Goal: Task Accomplishment & Management: Manage account settings

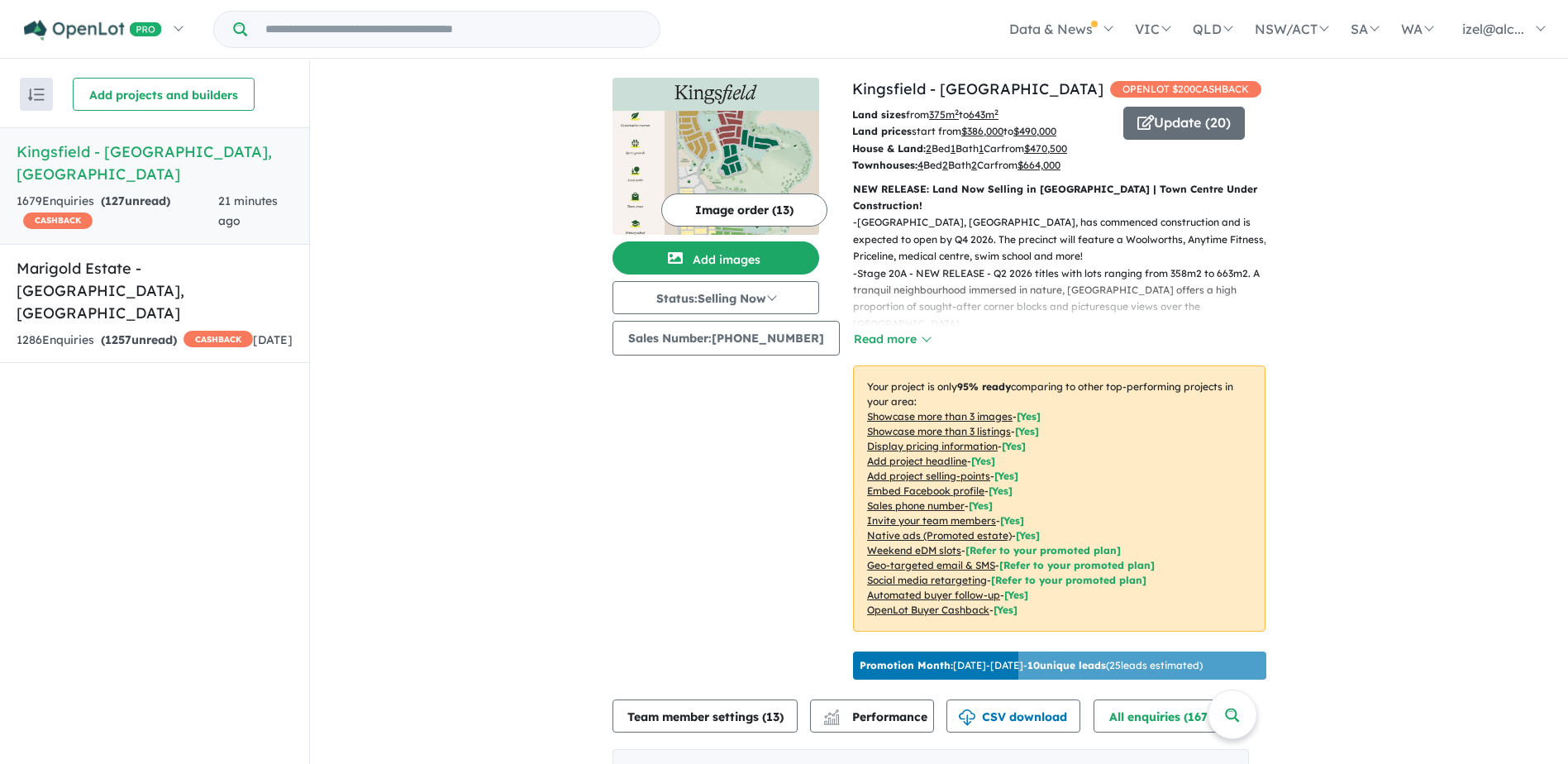
scroll to position [677, 0]
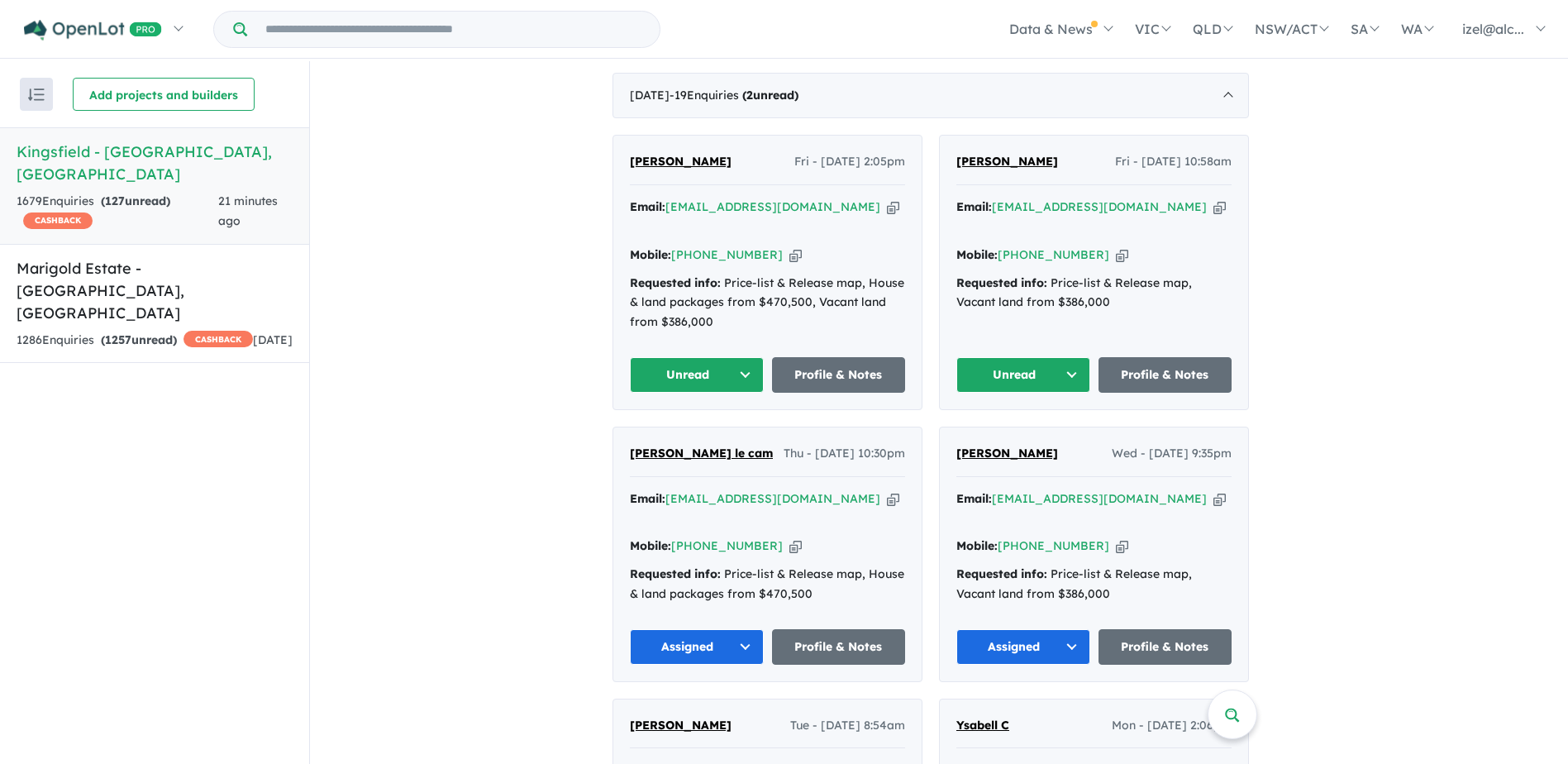
click at [1214, 207] on icon "button" at bounding box center [1220, 207] width 12 height 17
drag, startPoint x: 1105, startPoint y: 237, endPoint x: 1087, endPoint y: 237, distance: 18.0
click at [1116, 247] on icon "button" at bounding box center [1122, 255] width 12 height 17
drag, startPoint x: 1068, startPoint y: 164, endPoint x: 939, endPoint y: 176, distance: 129.6
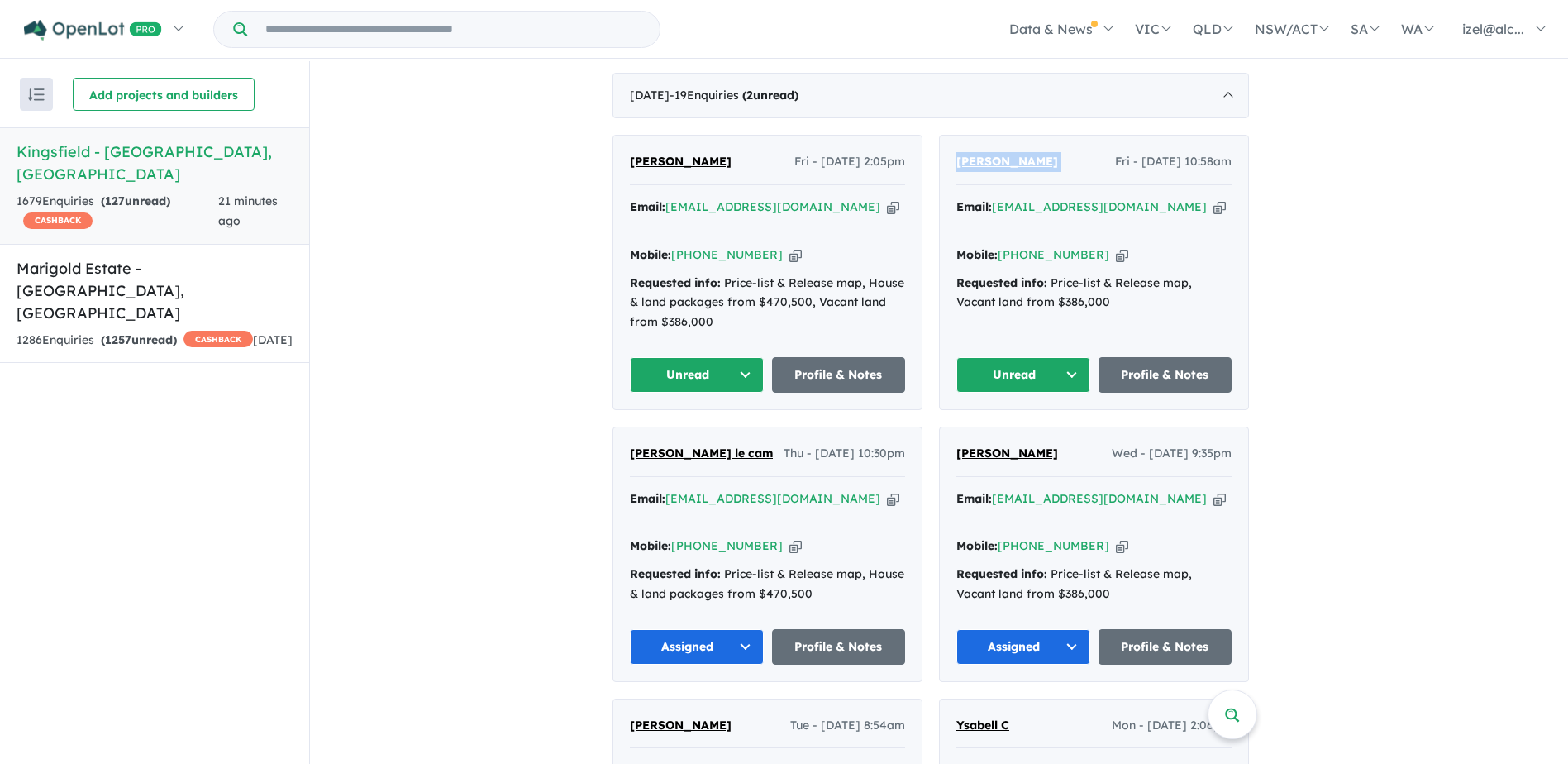
copy span "[PERSON_NAME]"
drag, startPoint x: 1179, startPoint y: 195, endPoint x: 1176, endPoint y: 204, distance: 9.5
click at [1179, 198] on div "Email: [EMAIL_ADDRESS][DOMAIN_NAME] Copied!" at bounding box center [1094, 218] width 275 height 40
click at [1214, 199] on icon "button" at bounding box center [1220, 207] width 12 height 17
click at [1020, 362] on button "Unread" at bounding box center [1023, 375] width 134 height 36
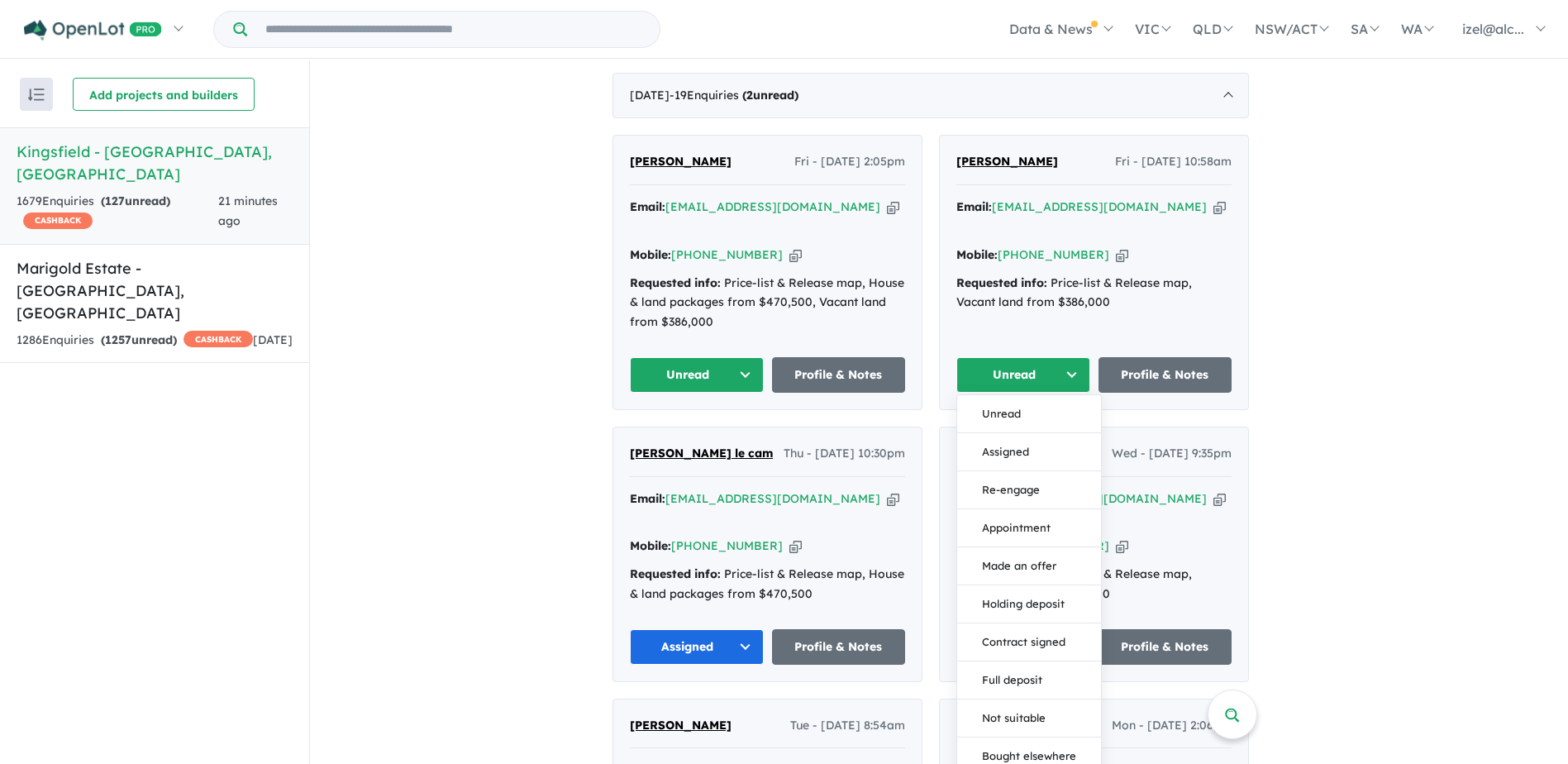
click at [1060, 434] on button "Assigned" at bounding box center [1028, 453] width 144 height 38
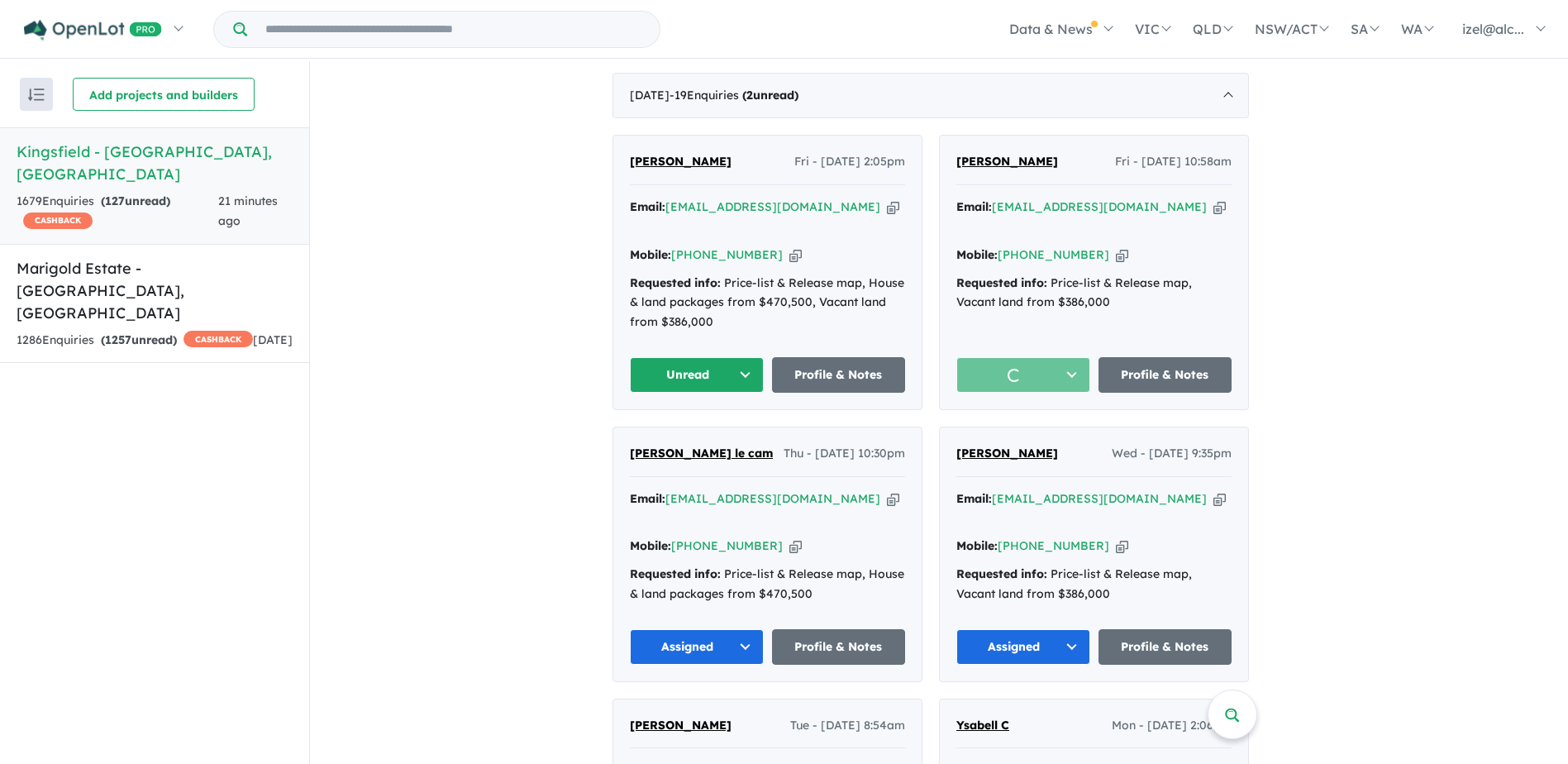
click at [887, 206] on icon "button" at bounding box center [893, 207] width 12 height 17
click at [790, 247] on icon "button" at bounding box center [796, 255] width 12 height 17
drag, startPoint x: 730, startPoint y: 169, endPoint x: 636, endPoint y: 169, distance: 94.0
click at [636, 169] on div "[PERSON_NAME] - [DATE] 2:05pm" at bounding box center [767, 169] width 275 height 33
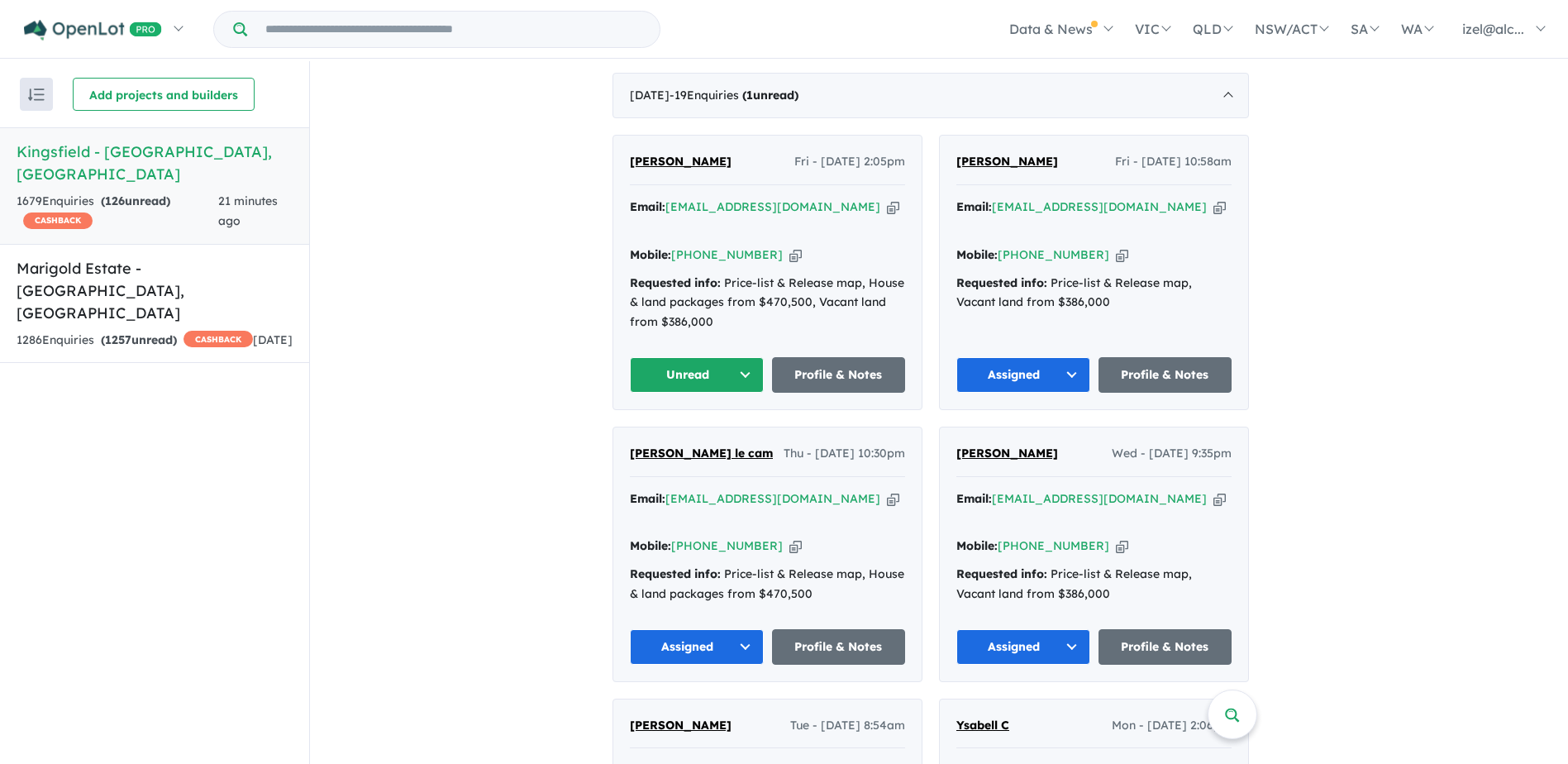
click at [1214, 203] on icon "button" at bounding box center [1220, 207] width 12 height 17
copy span "[PERSON_NAME]"
click at [1214, 204] on icon "button" at bounding box center [1220, 207] width 12 height 17
copy span "[PERSON_NAME]"
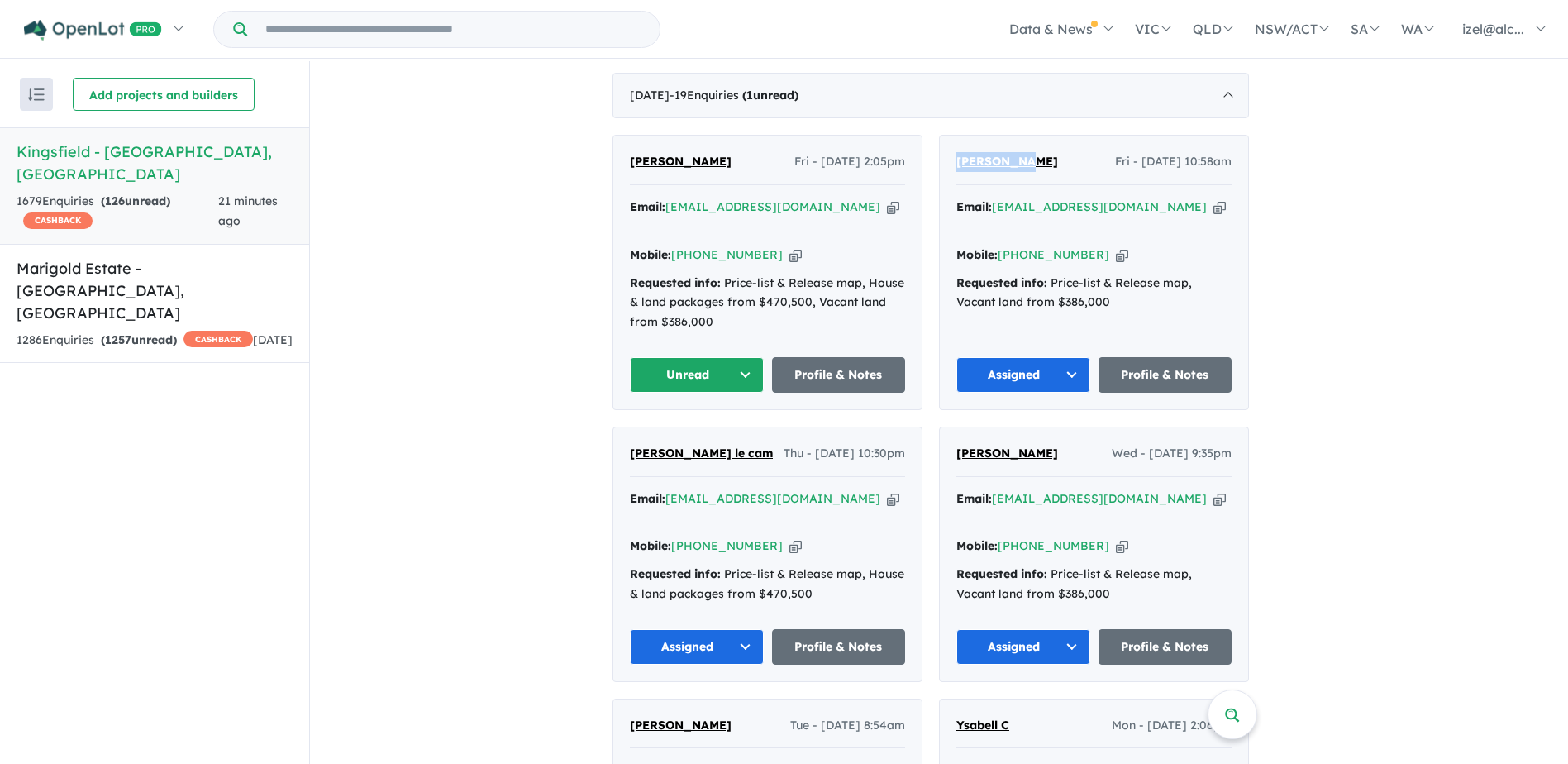
drag, startPoint x: 1107, startPoint y: 232, endPoint x: 786, endPoint y: 287, distance: 325.7
click at [1116, 247] on icon "button" at bounding box center [1122, 255] width 12 height 17
copy span "[PERSON_NAME]"
drag, startPoint x: 721, startPoint y: 353, endPoint x: 726, endPoint y: 365, distance: 13.0
click at [723, 357] on button "Unread" at bounding box center [697, 375] width 134 height 36
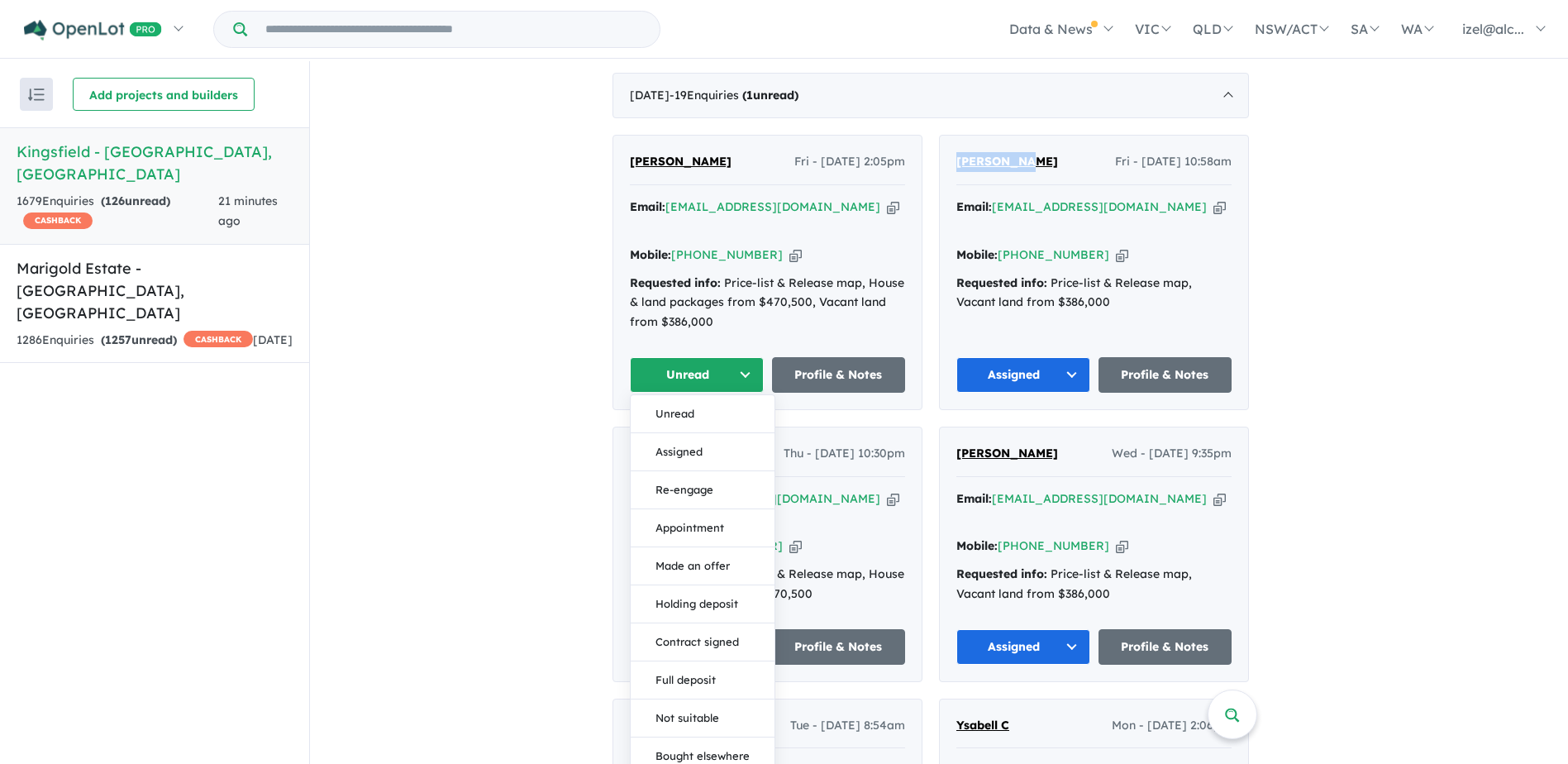
click at [716, 434] on button "Assigned" at bounding box center [702, 453] width 144 height 38
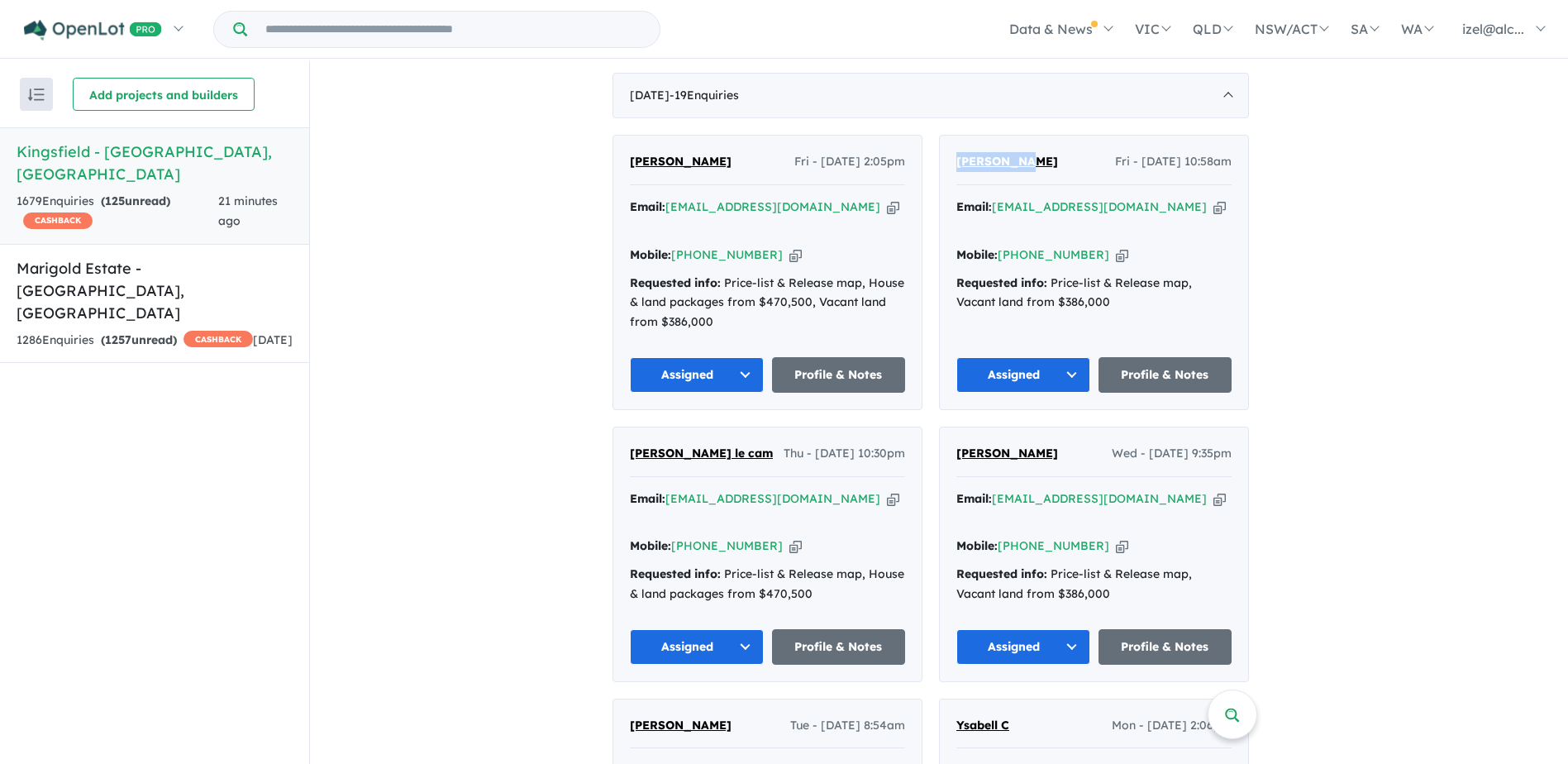
click at [887, 204] on icon "button" at bounding box center [893, 207] width 12 height 17
copy span "[PERSON_NAME]"
drag, startPoint x: 780, startPoint y: 233, endPoint x: 752, endPoint y: 240, distance: 28.9
click at [790, 247] on icon "button" at bounding box center [796, 255] width 12 height 17
copy span "[PERSON_NAME]"
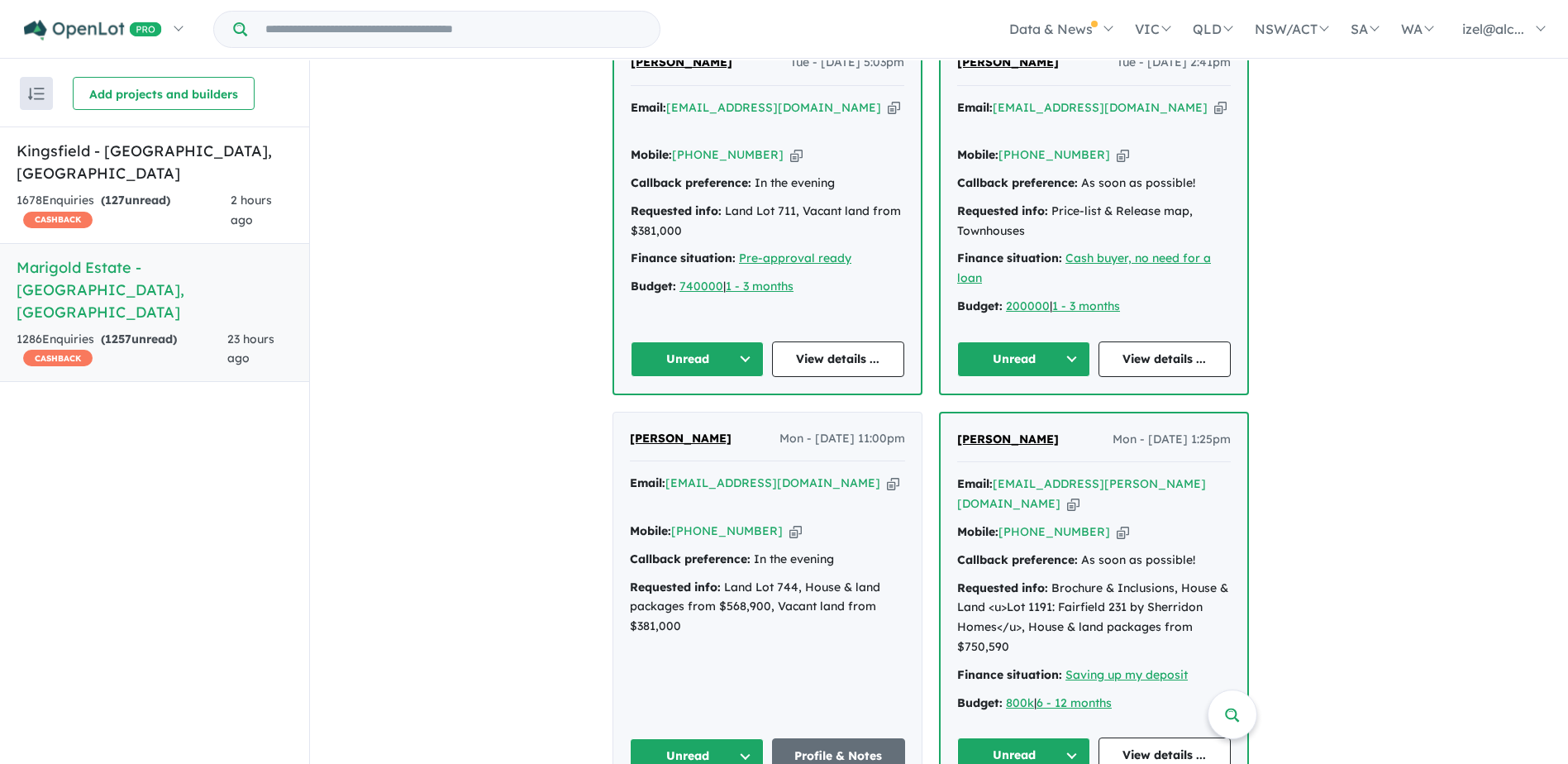
scroll to position [1239, 0]
